Goal: Transaction & Acquisition: Download file/media

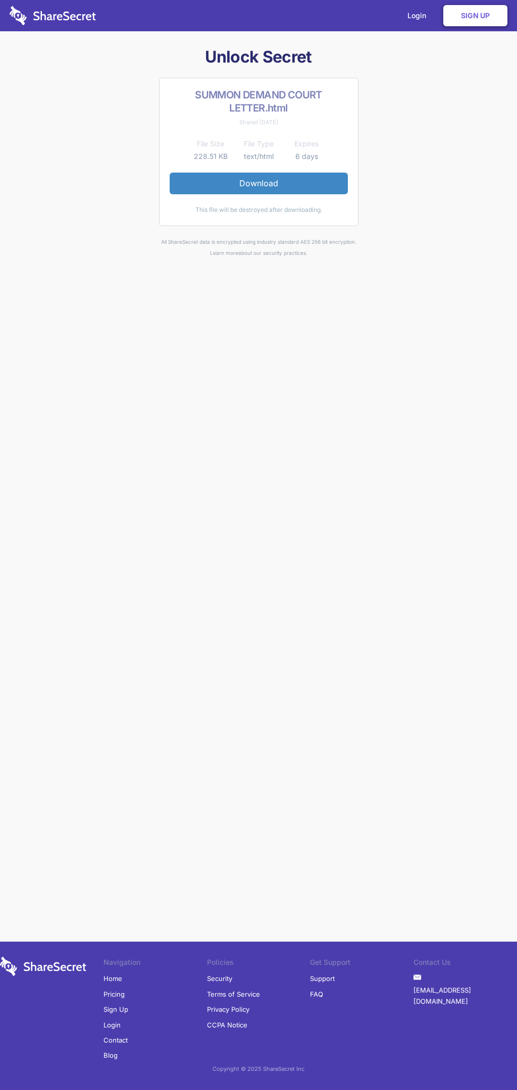
click at [258, 183] on link "Download" at bounding box center [259, 183] width 178 height 21
